Goal: Transaction & Acquisition: Purchase product/service

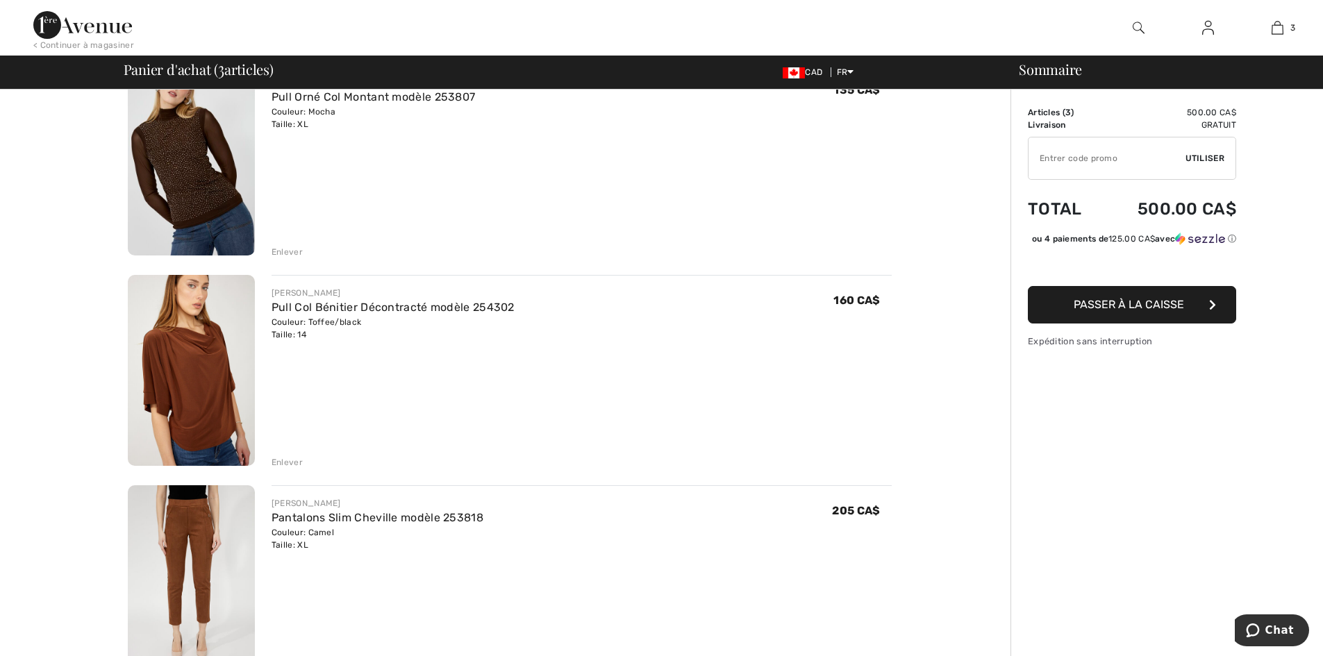
scroll to position [69, 0]
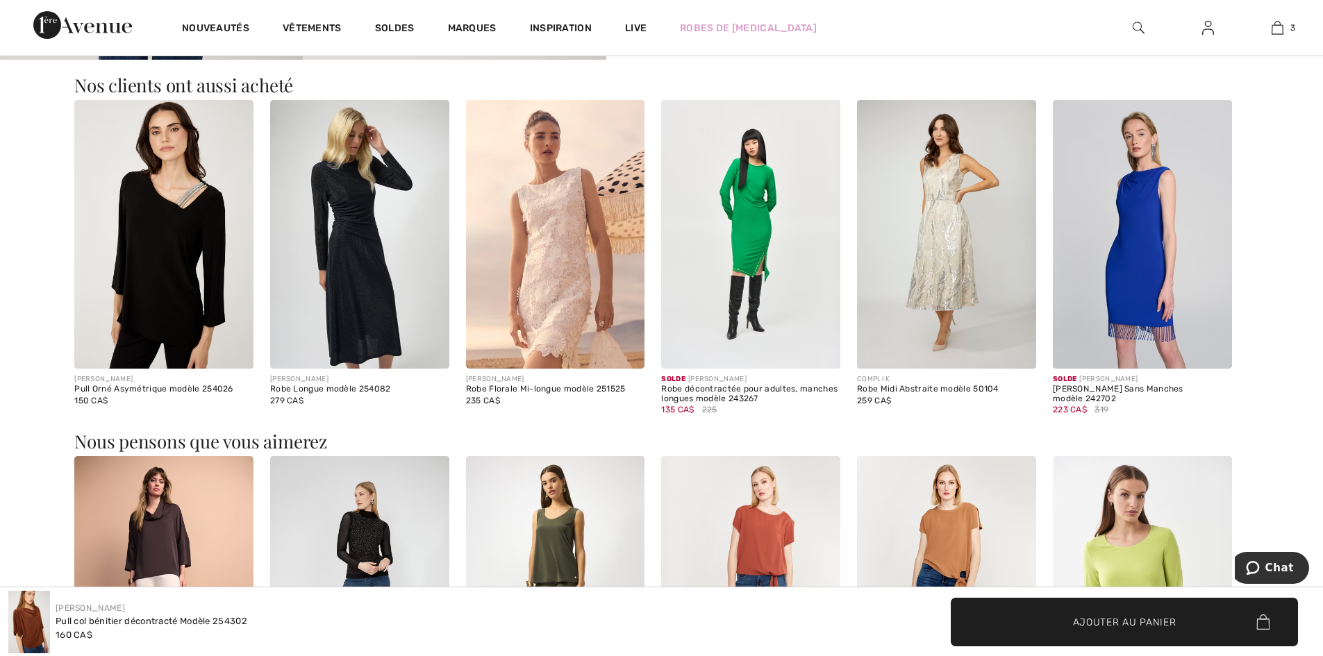
scroll to position [1172, 0]
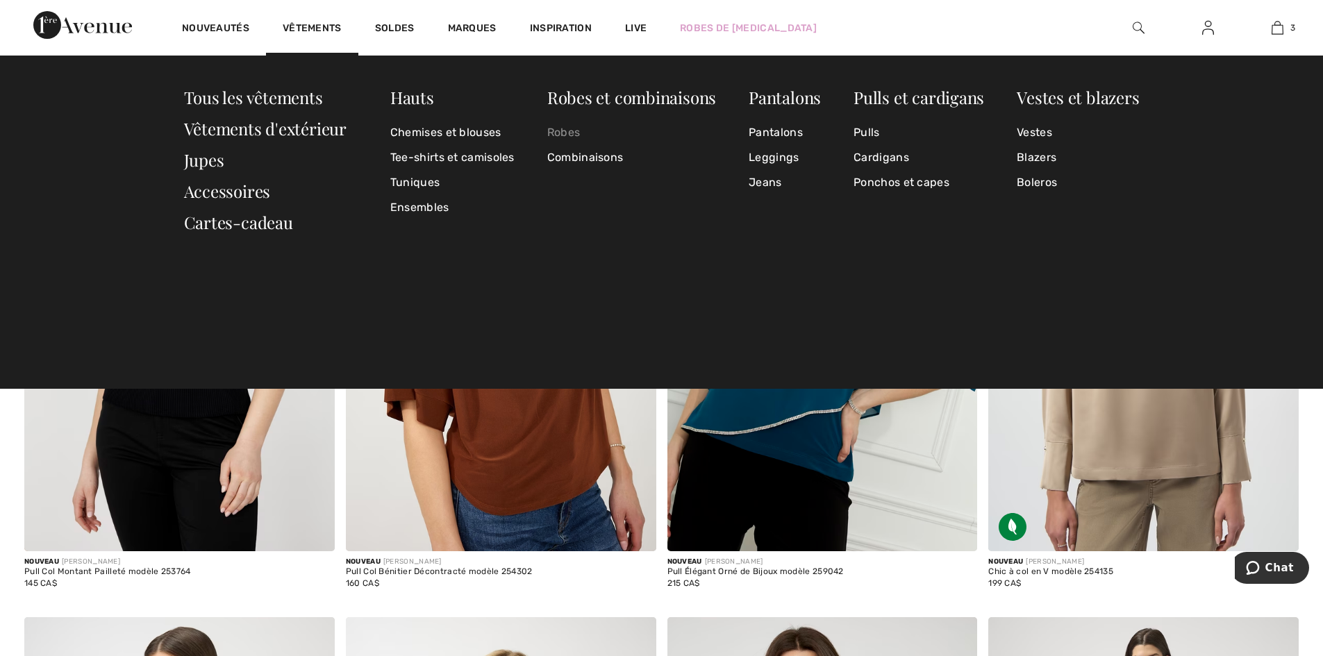
click at [576, 131] on link "Robes" at bounding box center [631, 132] width 169 height 25
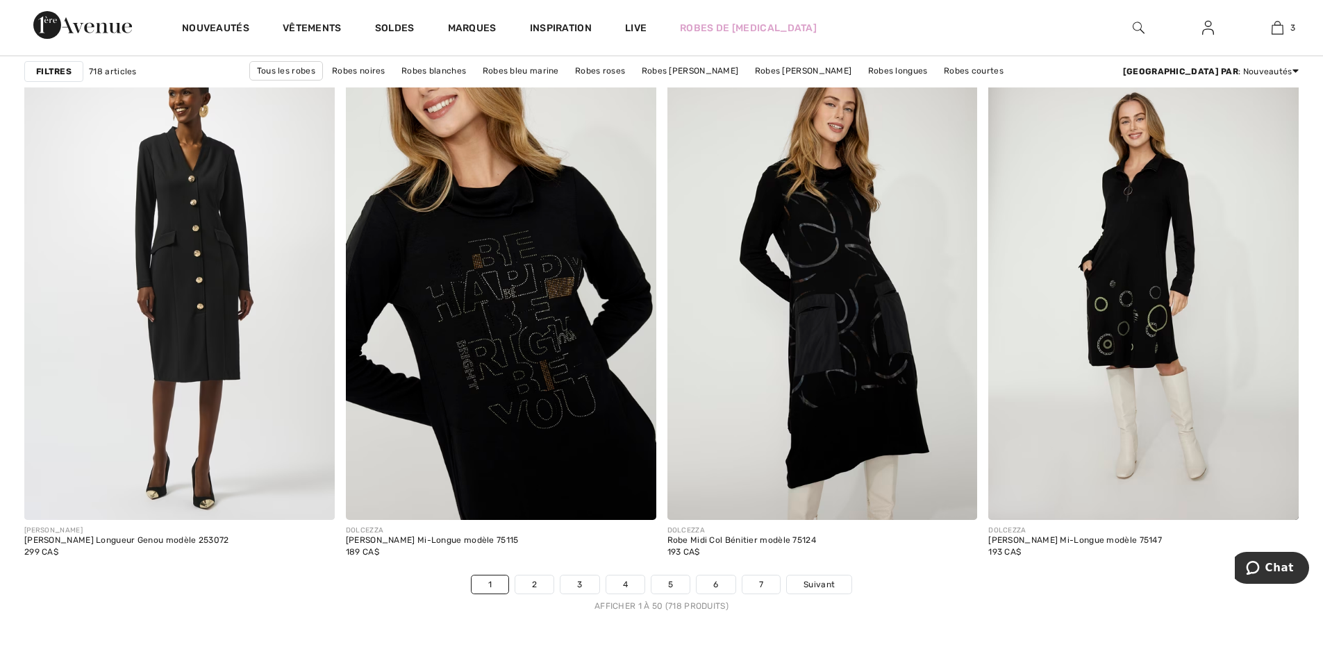
scroll to position [8125, 0]
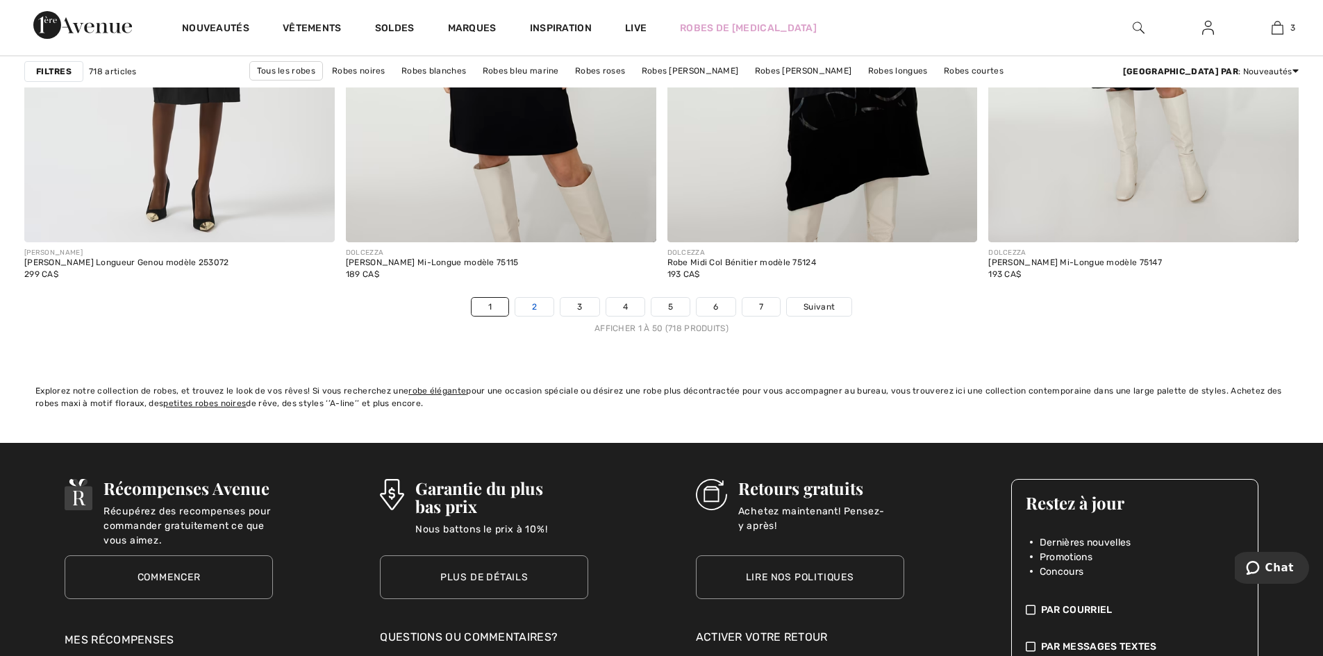
click at [534, 302] on link "2" at bounding box center [534, 307] width 38 height 18
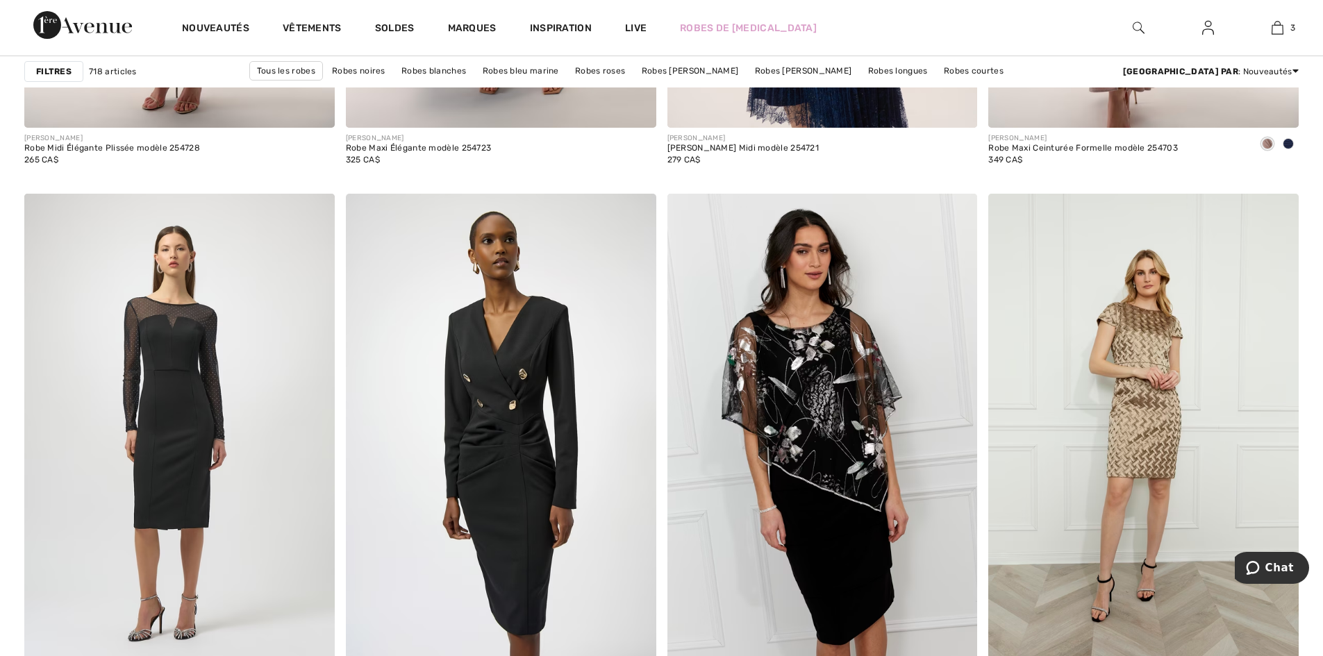
scroll to position [7986, 0]
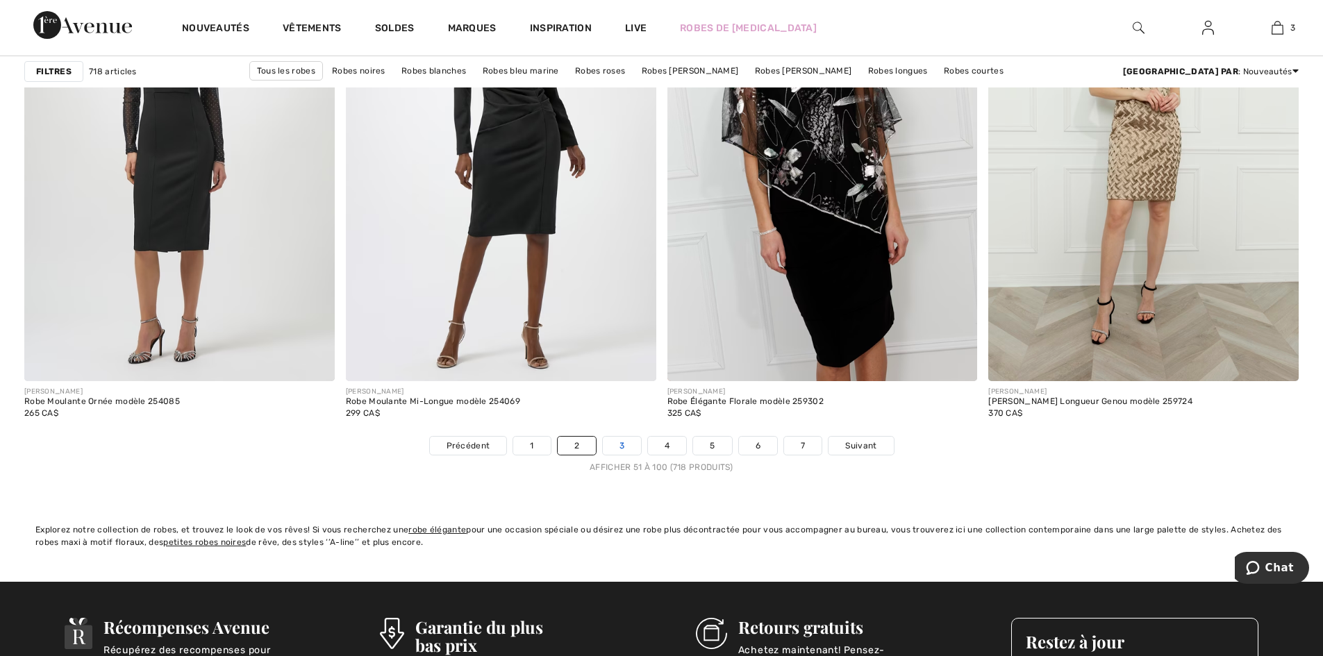
click at [617, 442] on link "3" at bounding box center [622, 446] width 38 height 18
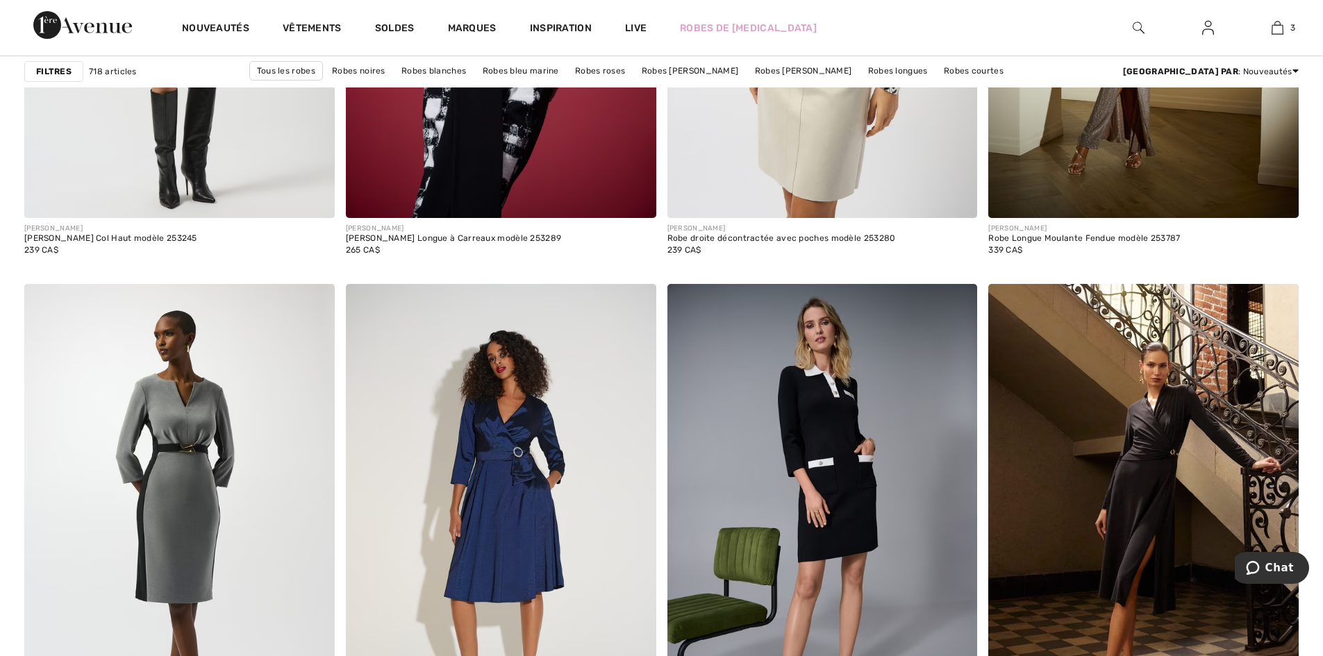
scroll to position [1250, 0]
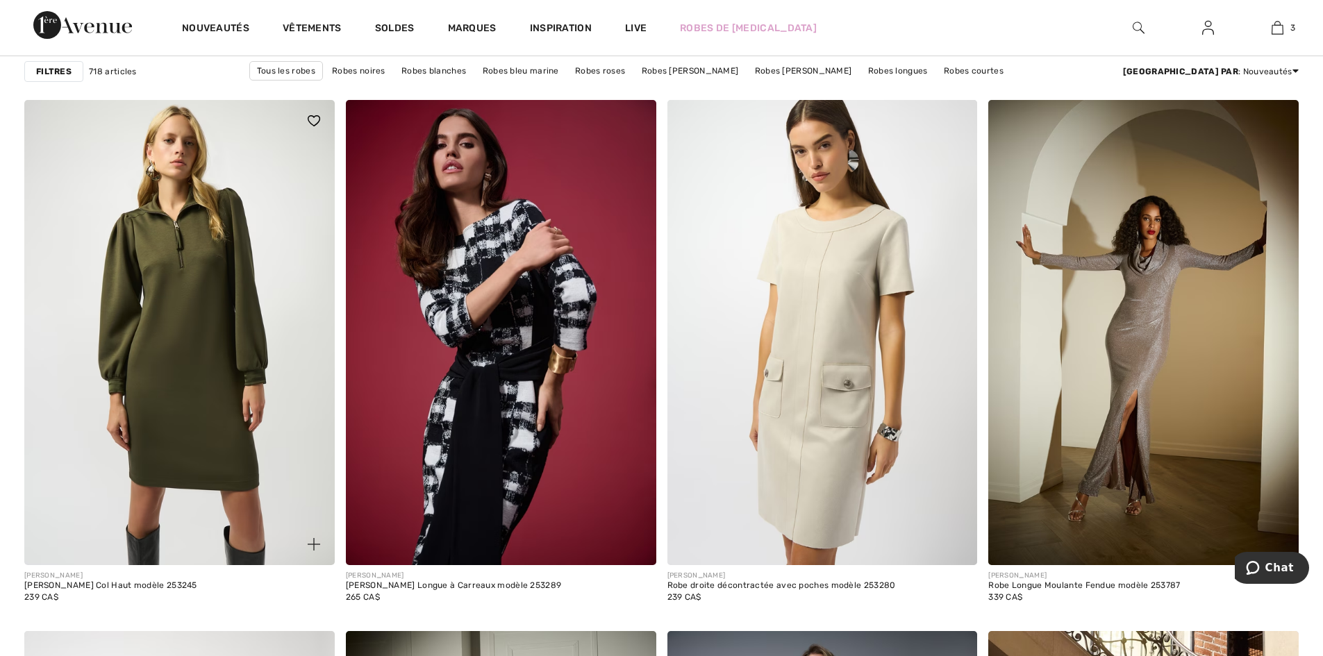
click at [224, 347] on img at bounding box center [179, 332] width 310 height 465
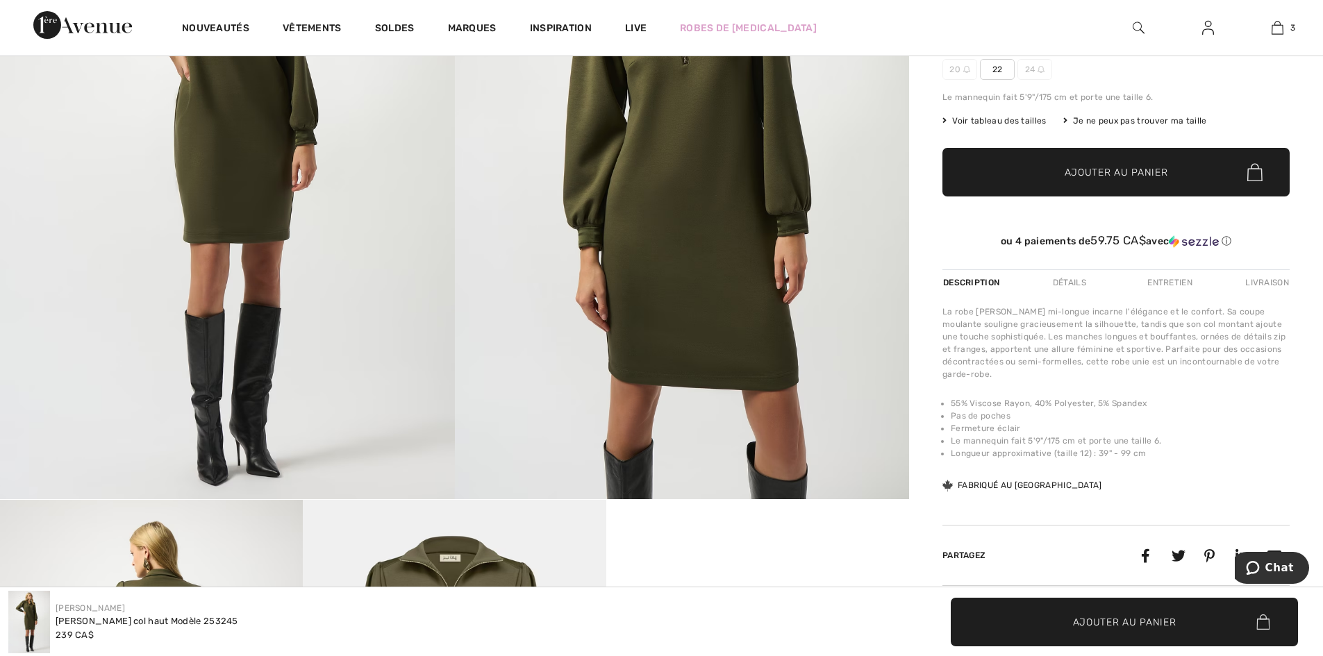
scroll to position [139, 0]
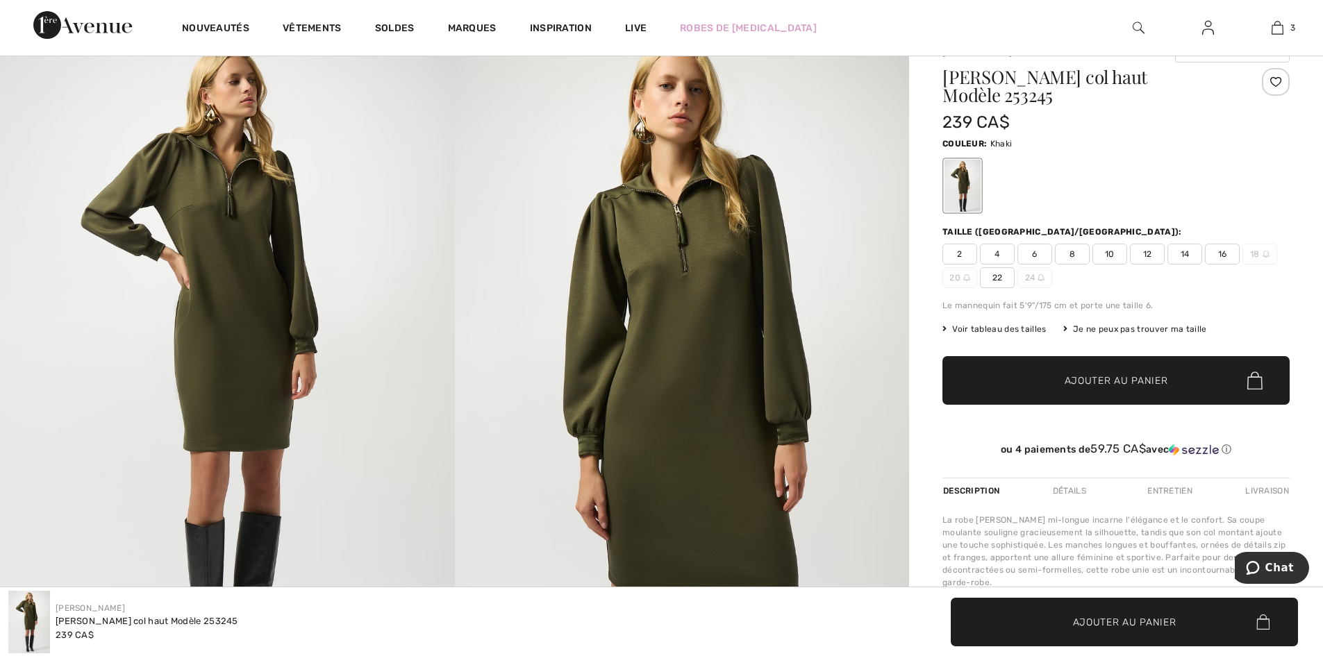
click at [1224, 250] on span "16" at bounding box center [1222, 254] width 35 height 21
click at [1132, 381] on span "Ajouter au panier" at bounding box center [1116, 381] width 103 height 15
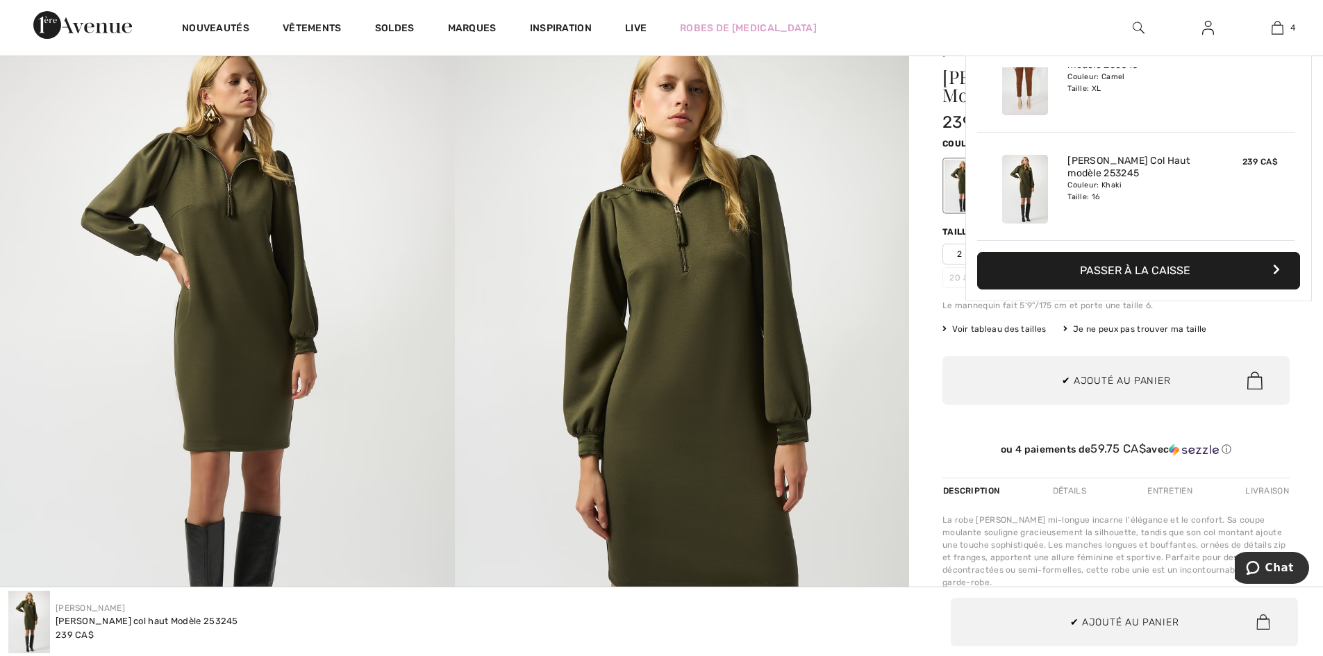
scroll to position [260, 0]
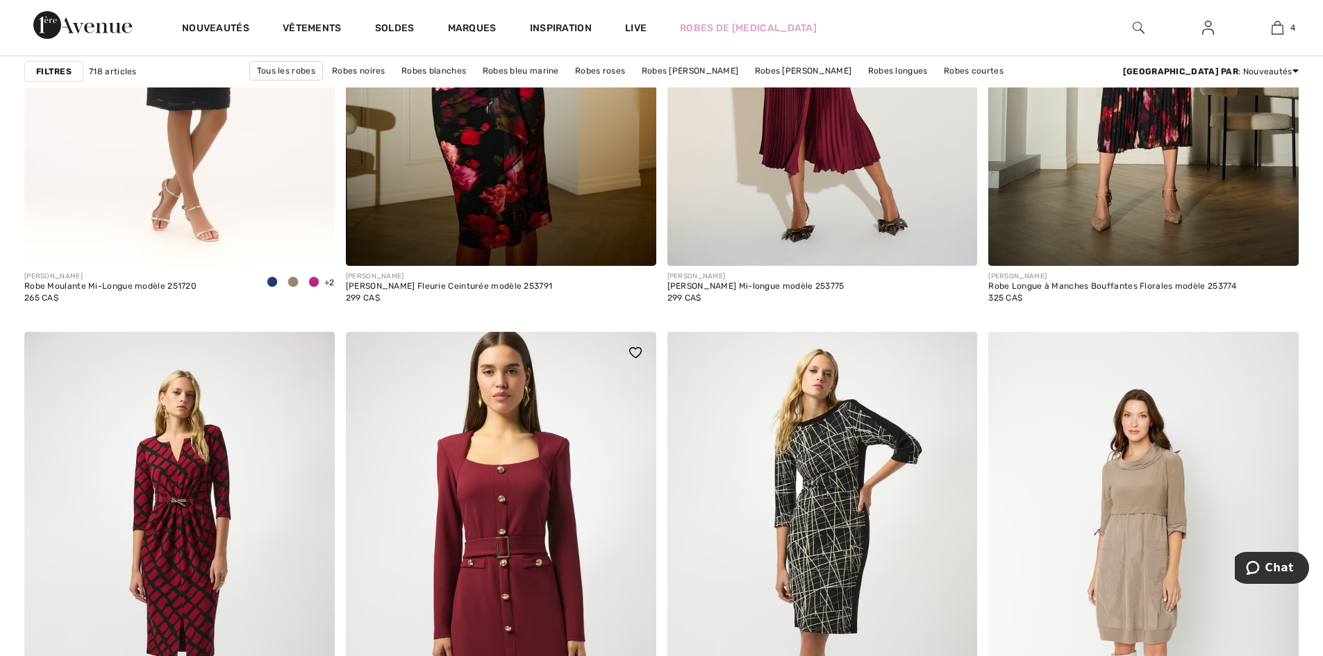
scroll to position [7918, 0]
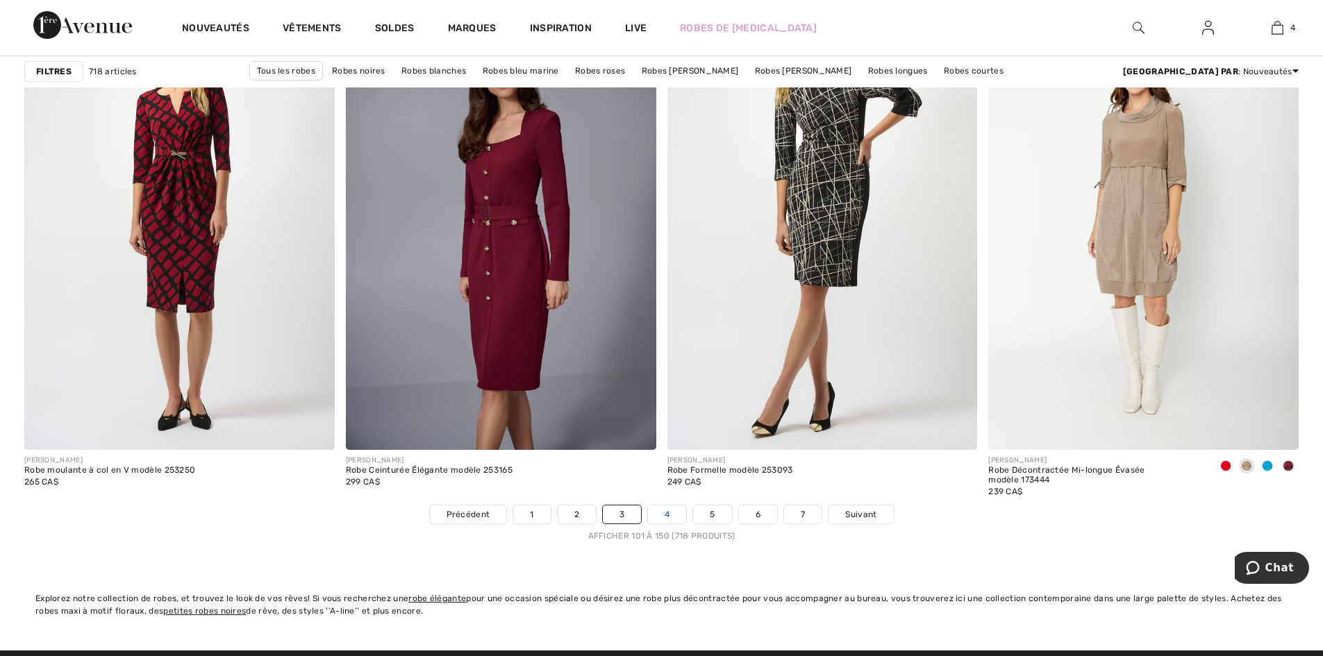
click at [670, 512] on link "4" at bounding box center [667, 515] width 38 height 18
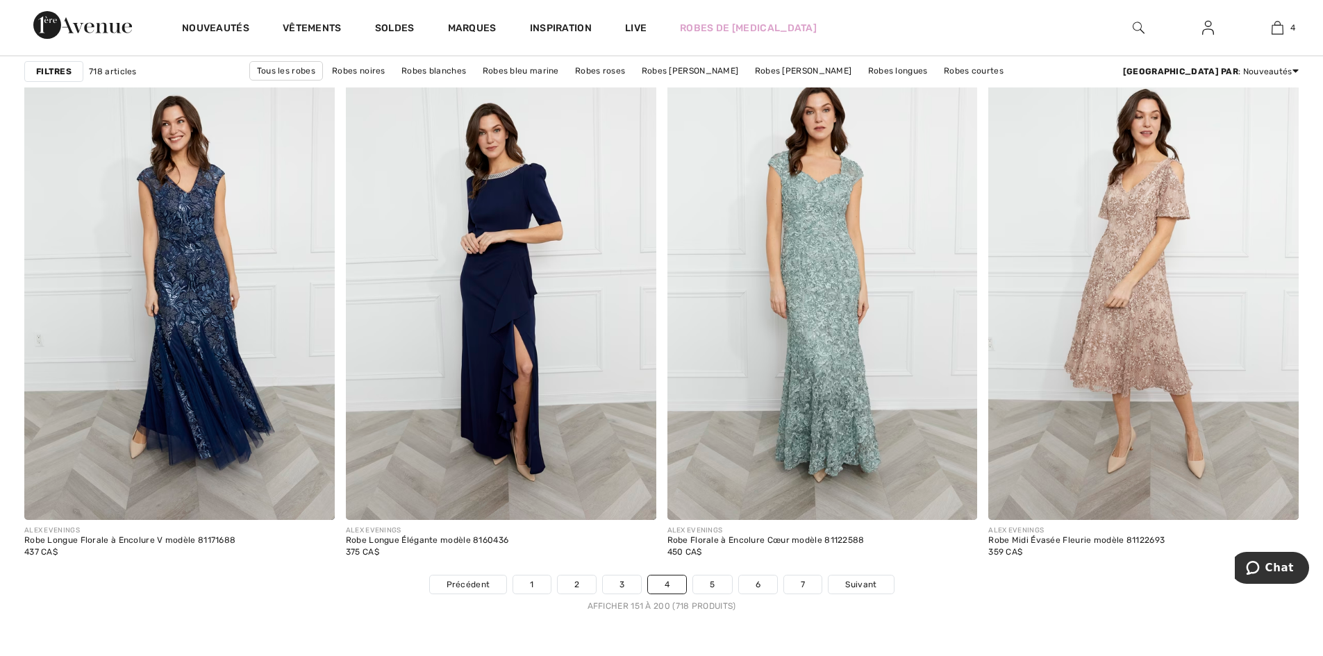
scroll to position [8125, 0]
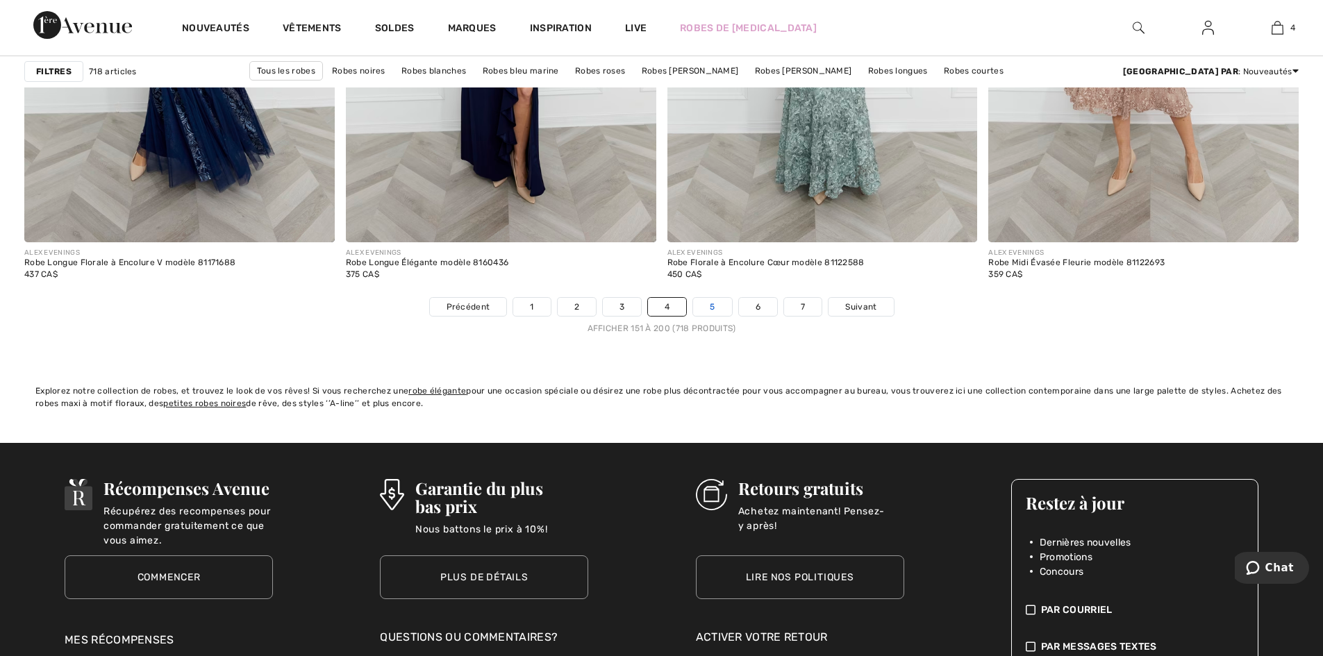
click at [709, 305] on link "5" at bounding box center [712, 307] width 38 height 18
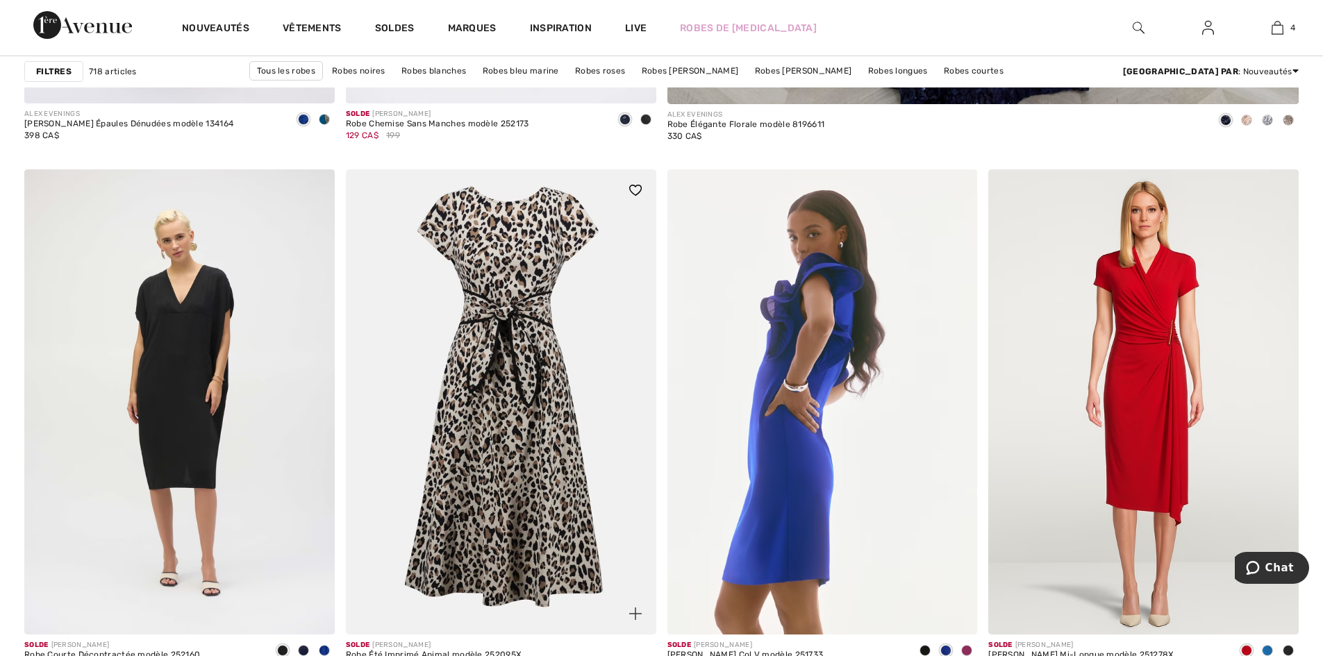
scroll to position [1389, 0]
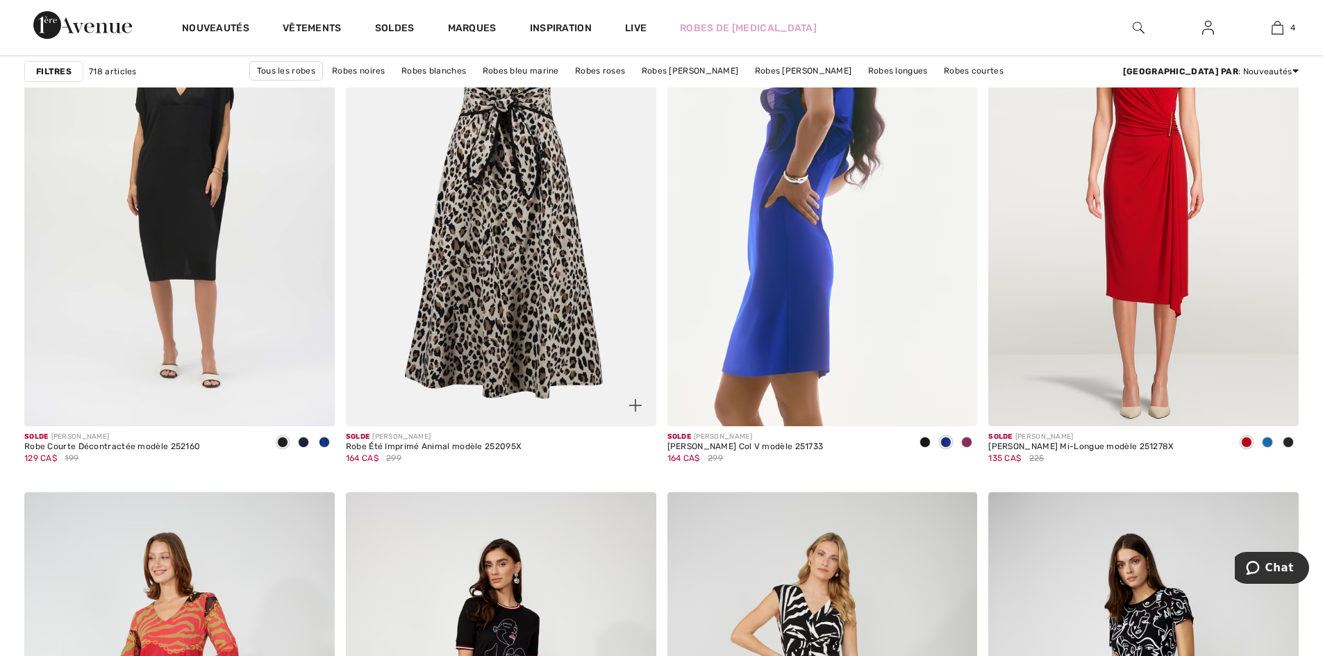
click at [493, 281] on img at bounding box center [501, 193] width 310 height 465
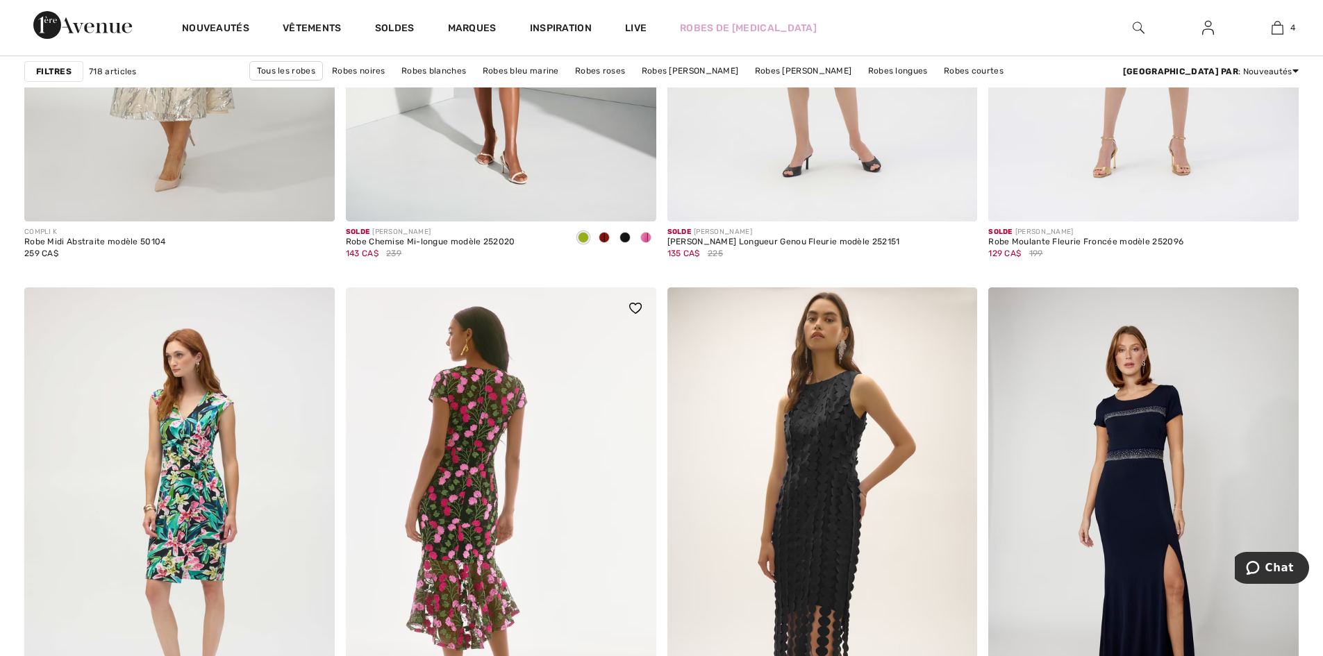
scroll to position [7361, 0]
